Goal: Task Accomplishment & Management: Use online tool/utility

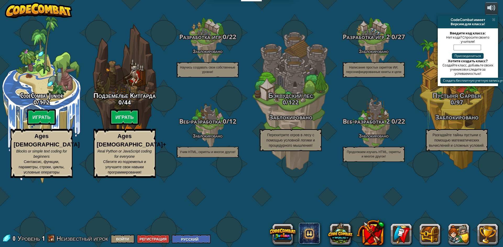
select select "ru"
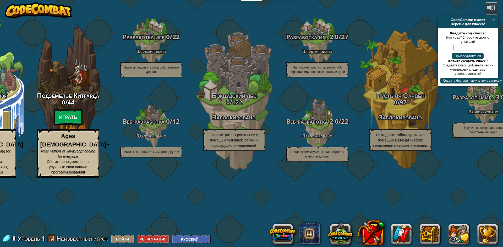
click at [365, 19] on div "CodeCombat Junior 0 / 172 Играть Ages [DEMOGRAPHIC_DATA] Blocks or simple text …" at bounding box center [251, 123] width 503 height 247
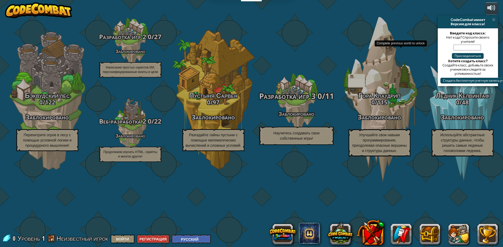
drag, startPoint x: 230, startPoint y: 101, endPoint x: 297, endPoint y: 109, distance: 67.1
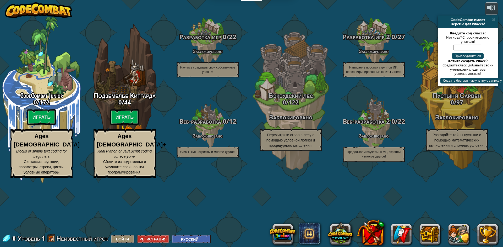
click at [90, 27] on div "CodeCombat Junior 0 / 172 Играть Ages [DEMOGRAPHIC_DATA] Blocks or simple text …" at bounding box center [251, 123] width 503 height 247
drag, startPoint x: 8, startPoint y: 3, endPoint x: 70, endPoint y: 32, distance: 68.1
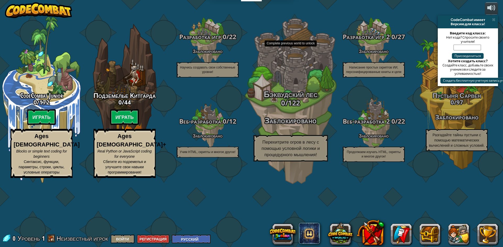
click at [259, 48] on div "Бэквудский лес 0 / 122 Заблокировано Перехитрите огров в лесу с помощью условно…" at bounding box center [291, 99] width 100 height 199
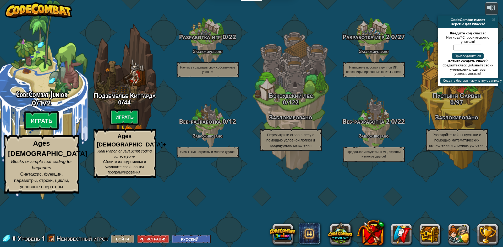
click at [51, 130] on btn "Играть" at bounding box center [41, 120] width 35 height 19
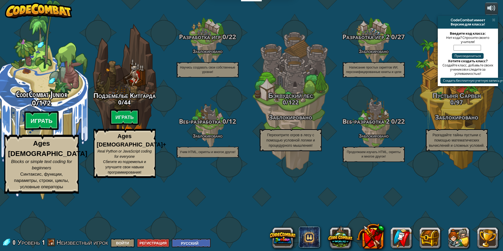
select select "ru"
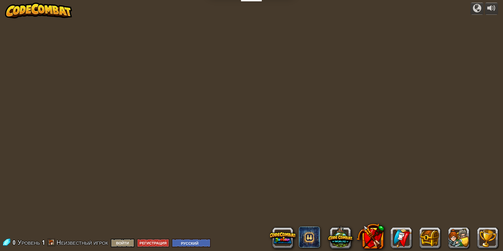
select select "ru"
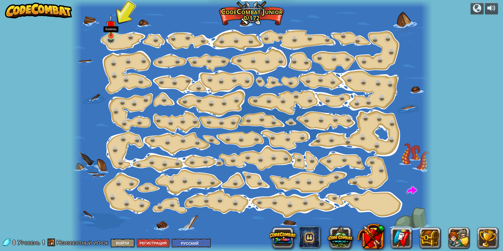
click at [112, 36] on img at bounding box center [111, 25] width 10 height 22
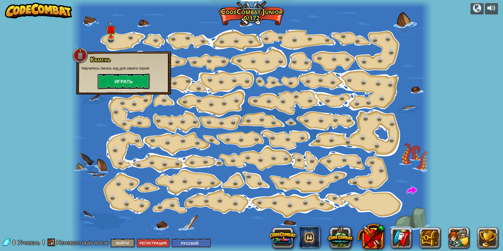
click at [113, 78] on button "Играть" at bounding box center [123, 81] width 52 height 16
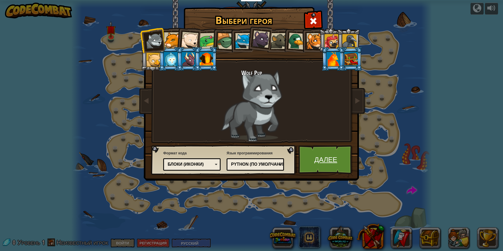
click at [332, 153] on link "Далее" at bounding box center [326, 159] width 55 height 29
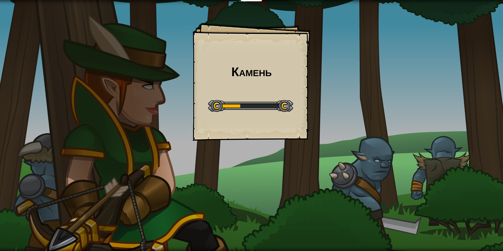
select select "ru"
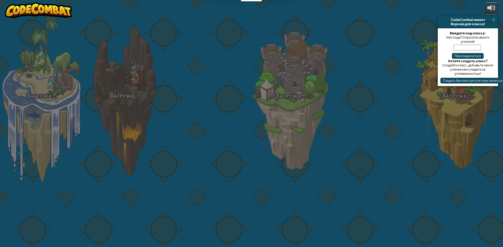
select select "ru"
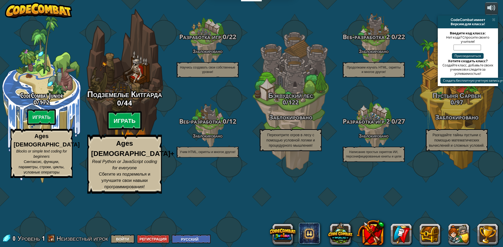
click at [125, 130] on btn "Играть" at bounding box center [124, 120] width 35 height 19
select select "ru"
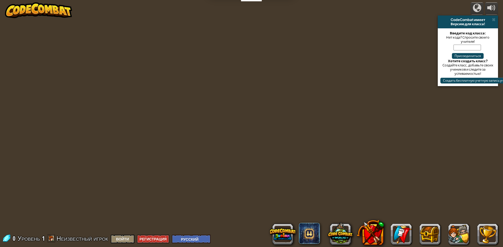
select select "ru"
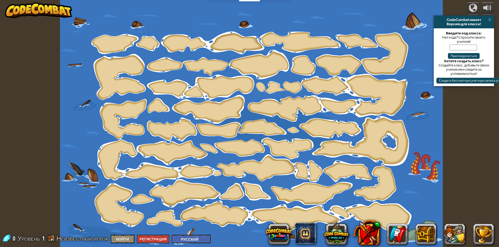
select select "ru"
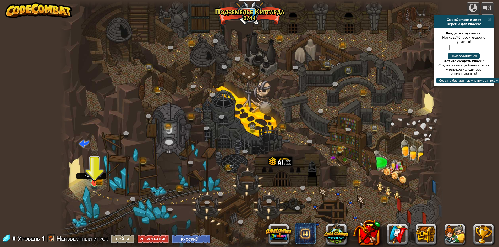
click at [96, 180] on img at bounding box center [94, 171] width 10 height 23
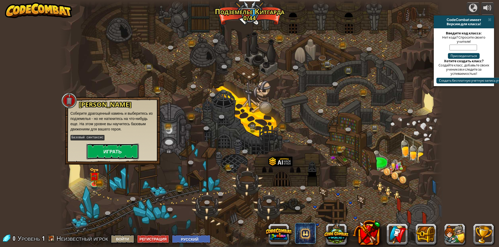
click at [131, 148] on button "Играть" at bounding box center [112, 151] width 52 height 16
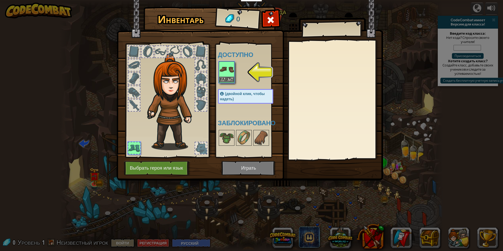
click at [227, 74] on img at bounding box center [226, 69] width 15 height 15
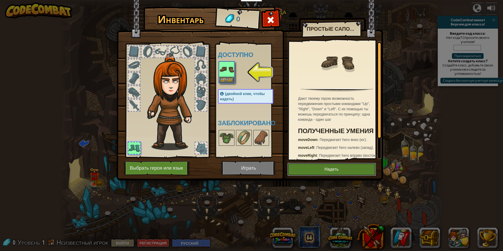
click at [305, 164] on button "Надеть" at bounding box center [332, 168] width 89 height 13
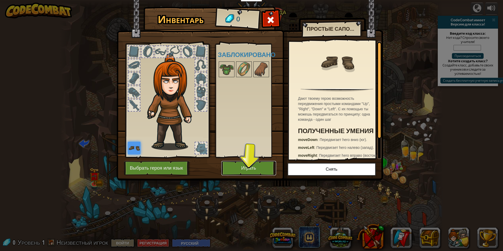
click at [268, 169] on button "Играть" at bounding box center [248, 168] width 55 height 14
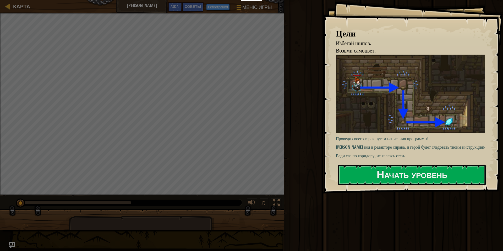
click at [338, 178] on div "Цели Избегай шипов. Возьми самоцвет. Проведи своего героя путем написания прогр…" at bounding box center [413, 96] width 180 height 193
click at [377, 167] on button "Начать уровень" at bounding box center [412, 174] width 148 height 21
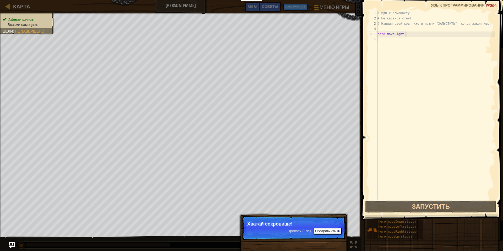
drag, startPoint x: 302, startPoint y: 214, endPoint x: 301, endPoint y: 219, distance: 5.3
click at [301, 219] on div "Пропуск (Esc) Продолжить Хватай сокровище!" at bounding box center [293, 252] width 109 height 78
click at [324, 232] on button "Продолжить" at bounding box center [328, 230] width 28 height 7
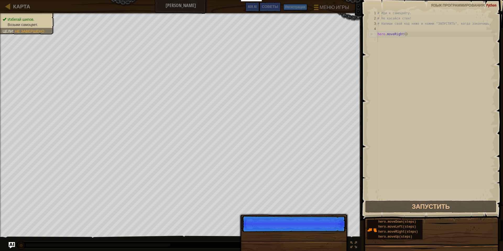
scroll to position [2, 0]
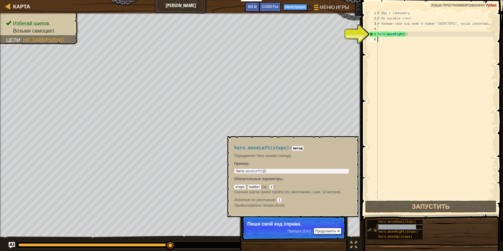
click at [388, 225] on span "hero.moveLeft(steps)" at bounding box center [397, 227] width 38 height 4
drag, startPoint x: 389, startPoint y: 230, endPoint x: 388, endPoint y: 234, distance: 3.2
click at [389, 231] on span "hero.moveRight(steps)" at bounding box center [398, 232] width 40 height 4
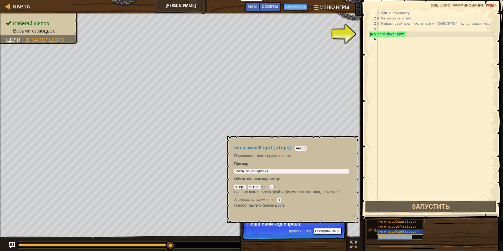
click at [388, 235] on span "hero.moveUp(steps)" at bounding box center [395, 237] width 34 height 4
click at [388, 229] on div "hero.moveRight(steps)" at bounding box center [402, 231] width 50 height 5
click at [390, 224] on div "hero.moveLeft(steps)" at bounding box center [402, 226] width 50 height 5
click at [390, 219] on div "hero.moveDown(steps) hero.moveLeft(steps) hero.moveRight(steps) hero.moveUp(ste…" at bounding box center [433, 229] width 133 height 20
click at [391, 219] on div "hero.moveDown(steps) hero.moveLeft(steps) hero.moveRight(steps) hero.moveUp(ste…" at bounding box center [433, 229] width 133 height 20
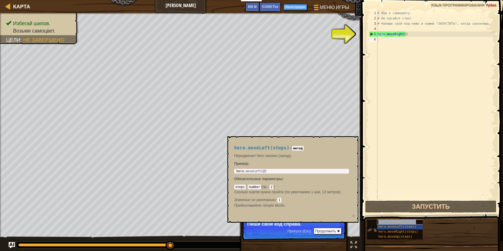
click at [391, 221] on span "hero.moveDown(steps)" at bounding box center [397, 222] width 38 height 4
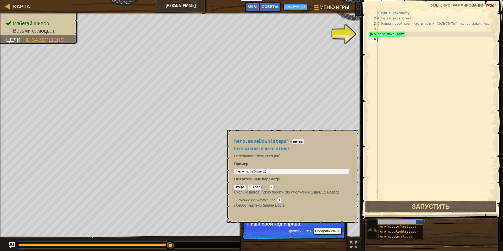
click at [391, 221] on span "hero.moveDown(steps)" at bounding box center [397, 222] width 38 height 4
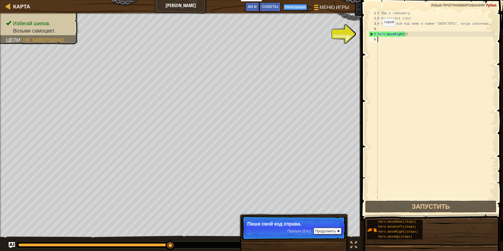
click at [370, 34] on div "5" at bounding box center [373, 33] width 8 height 5
click at [371, 34] on div "5" at bounding box center [373, 33] width 8 height 5
click at [372, 33] on div "5" at bounding box center [373, 33] width 8 height 5
click at [397, 35] on div "# Иди к самоцвету. # Не касайся стен! # Напиши свой код ниже и нажми "ЗАПУСТИТЬ…" at bounding box center [436, 109] width 119 height 199
click at [415, 36] on div "# Иди к самоцвету. # Не касайся стен! # Напиши свой код ниже и нажми "ЗАПУСТИТЬ…" at bounding box center [436, 109] width 119 height 199
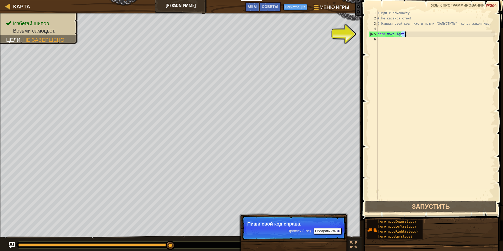
click at [415, 36] on div "# Иди к самоцвету. # Не касайся стен! # Напиши свой код ниже и нажми "ЗАПУСТИТЬ…" at bounding box center [436, 109] width 119 height 199
click at [403, 34] on div "# Иди к самоцвету. # Не касайся стен! # Напиши свой код ниже и нажми "ЗАПУСТИТЬ…" at bounding box center [436, 104] width 119 height 189
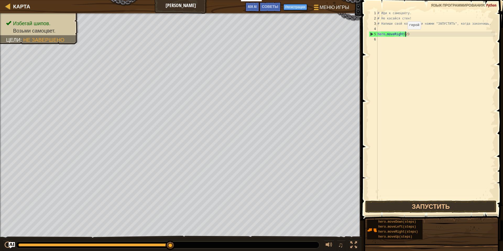
scroll to position [2, 2]
type textarea "hero.moveRight(2)"
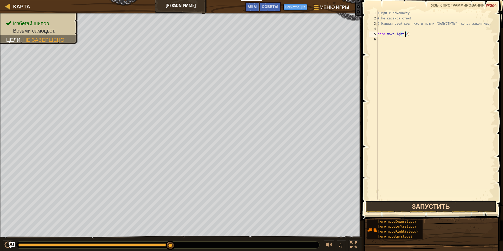
click at [394, 205] on button "Запустить" at bounding box center [430, 206] width 131 height 12
